Goal: Contribute content: Add original content to the website for others to see

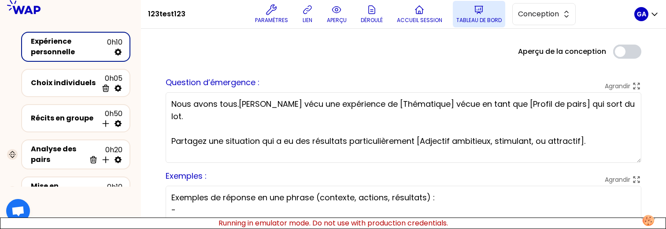
click at [490, 12] on button "Tableau de bord" at bounding box center [479, 14] width 52 height 26
click at [543, 18] on span "Conception" at bounding box center [538, 14] width 40 height 11
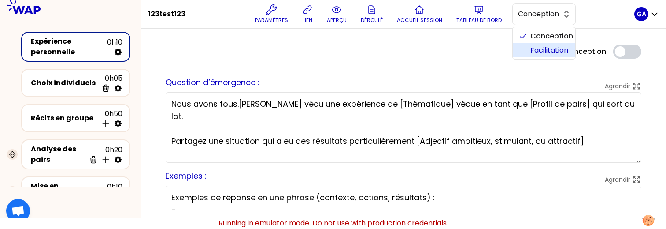
click at [531, 51] on li "Facilitation" at bounding box center [544, 50] width 63 height 14
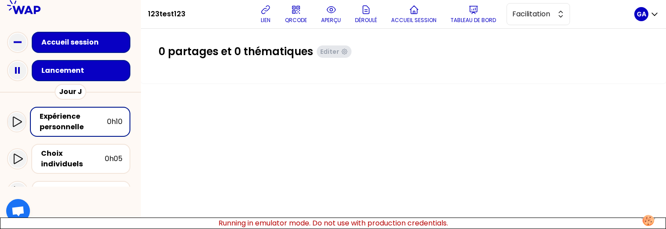
click at [61, 64] on div "Lancement" at bounding box center [83, 70] width 86 height 12
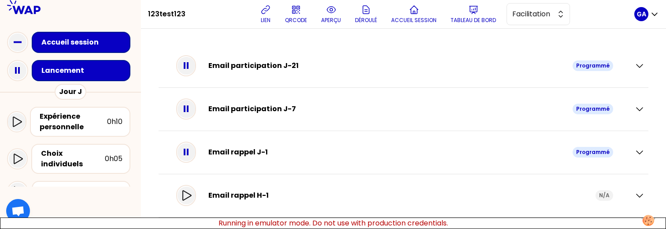
click at [194, 183] on div "Email rappel H-1 N/A" at bounding box center [398, 195] width 444 height 25
click at [192, 195] on icon at bounding box center [186, 195] width 11 height 11
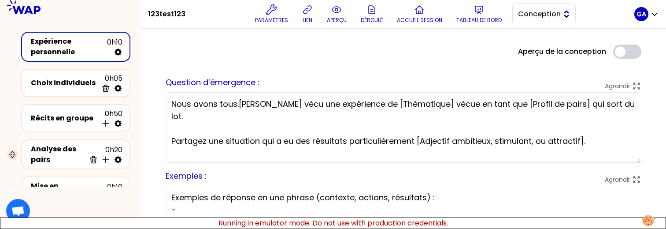
click at [551, 14] on span "Conception" at bounding box center [538, 14] width 40 height 11
click at [531, 52] on span "Facilitation" at bounding box center [549, 50] width 38 height 11
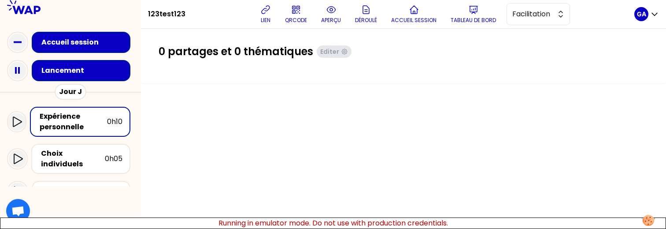
click at [97, 66] on div "Lancement" at bounding box center [83, 70] width 85 height 11
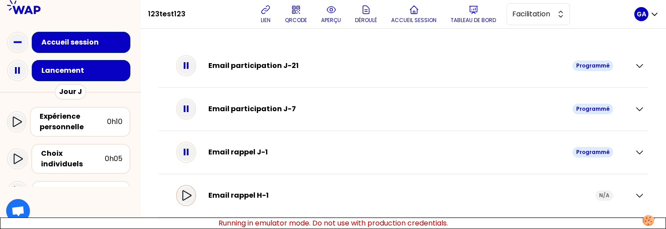
click at [194, 189] on div at bounding box center [186, 195] width 18 height 18
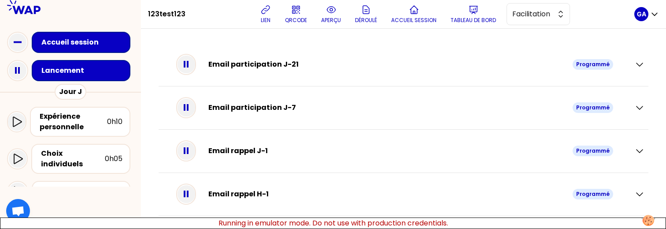
scroll to position [1, 0]
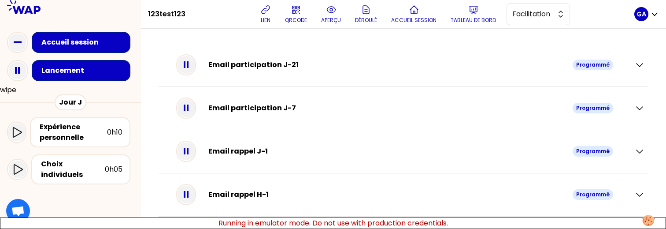
click at [11, 89] on button "wipe" at bounding box center [8, 90] width 16 height 11
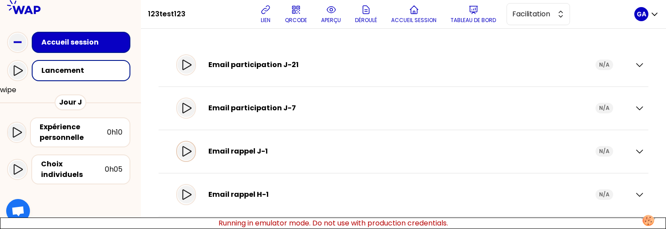
click at [191, 153] on icon at bounding box center [186, 151] width 9 height 10
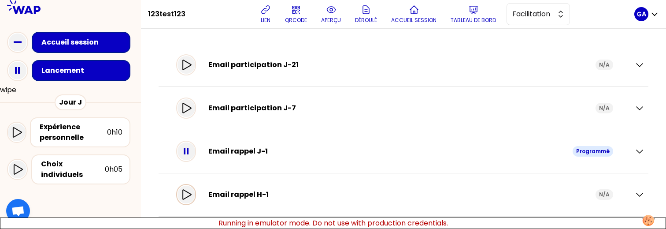
click at [192, 203] on div at bounding box center [186, 194] width 20 height 21
click at [192, 106] on icon at bounding box center [186, 108] width 11 height 11
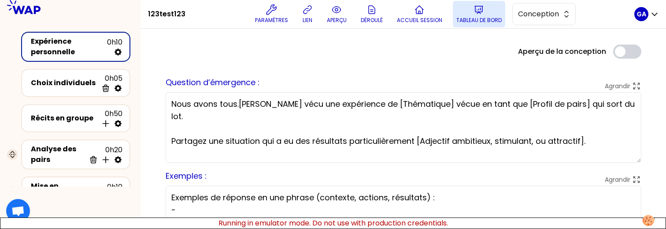
click at [476, 21] on p "Tableau de bord" at bounding box center [478, 20] width 45 height 7
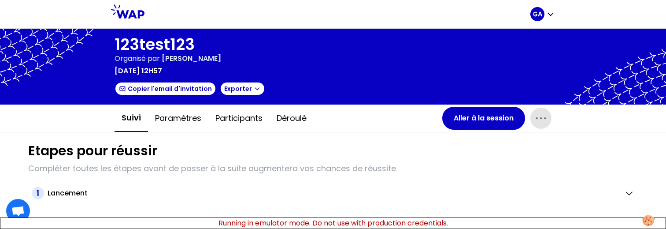
click at [538, 120] on icon "button" at bounding box center [541, 118] width 14 height 14
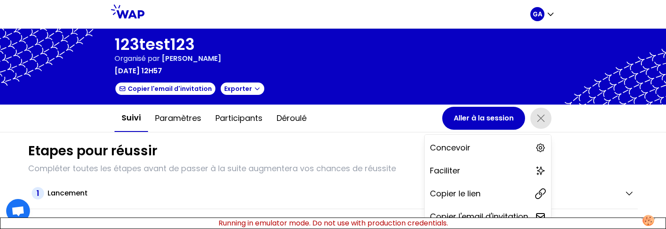
click at [538, 119] on icon "button" at bounding box center [541, 118] width 14 height 14
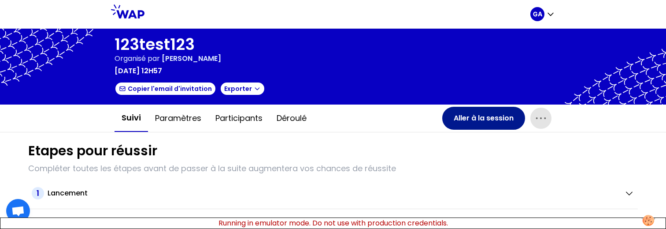
click at [506, 120] on button "Aller à la session" at bounding box center [483, 118] width 83 height 23
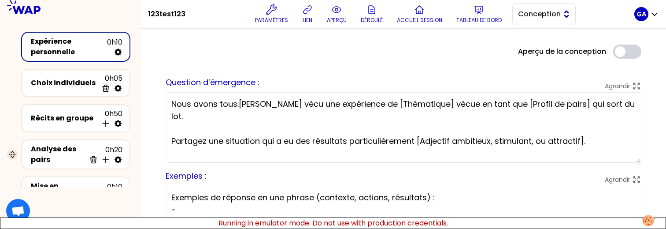
click at [534, 8] on button "Conception" at bounding box center [543, 14] width 63 height 22
click at [527, 48] on li "Facilitation" at bounding box center [544, 50] width 63 height 14
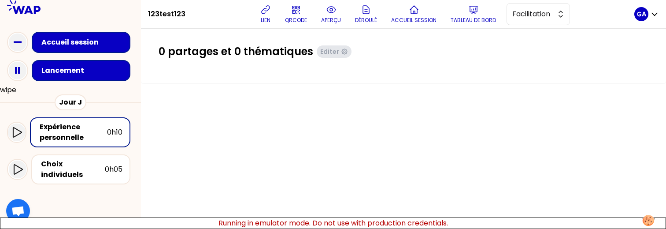
click at [8, 88] on button "wipe" at bounding box center [8, 90] width 16 height 11
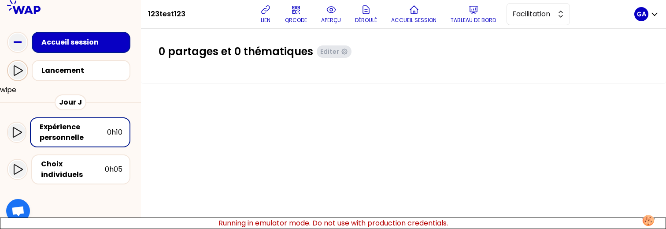
click at [18, 70] on icon at bounding box center [17, 70] width 11 height 11
